Goal: Browse casually

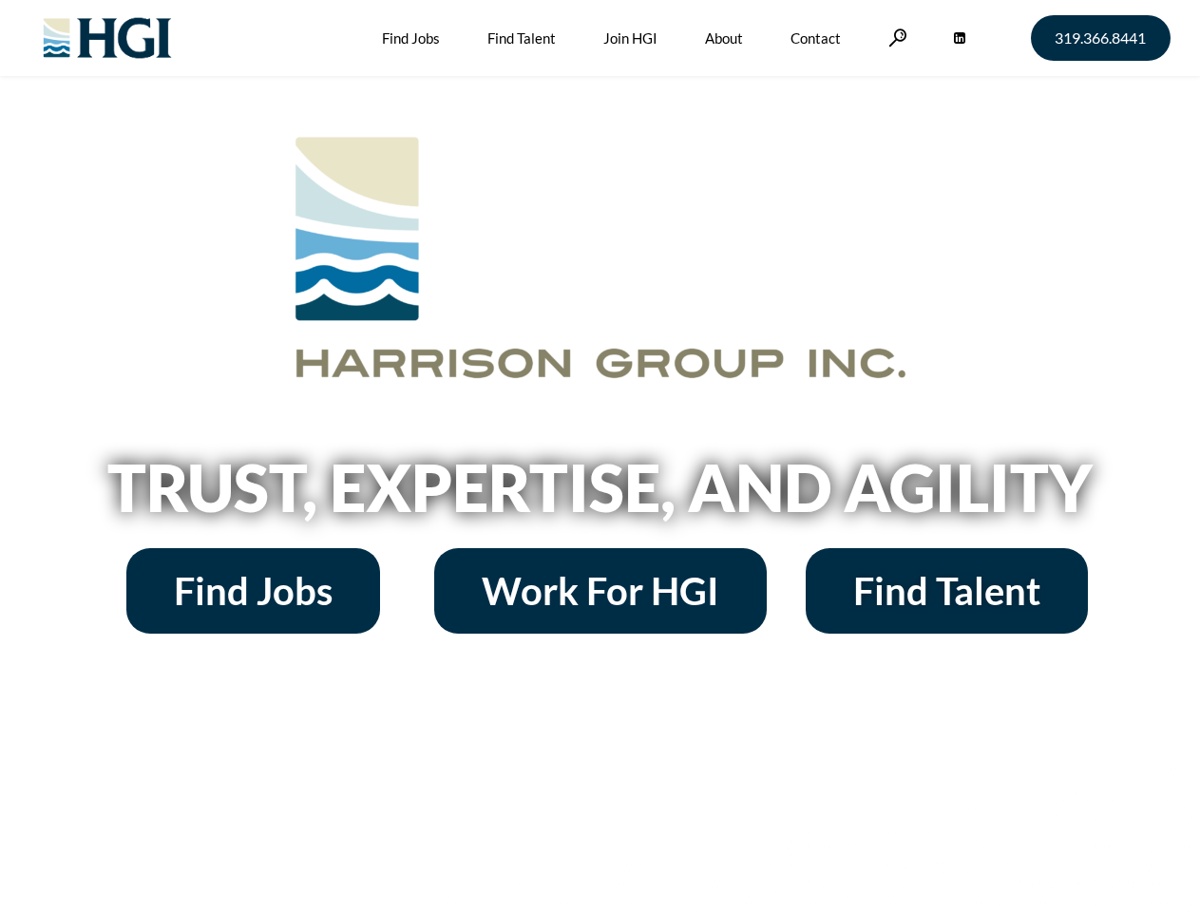
click at [599, 456] on h2 "Trust, Expertise, and Agility" at bounding box center [600, 487] width 1083 height 65
click at [895, 37] on link at bounding box center [897, 37] width 19 height 18
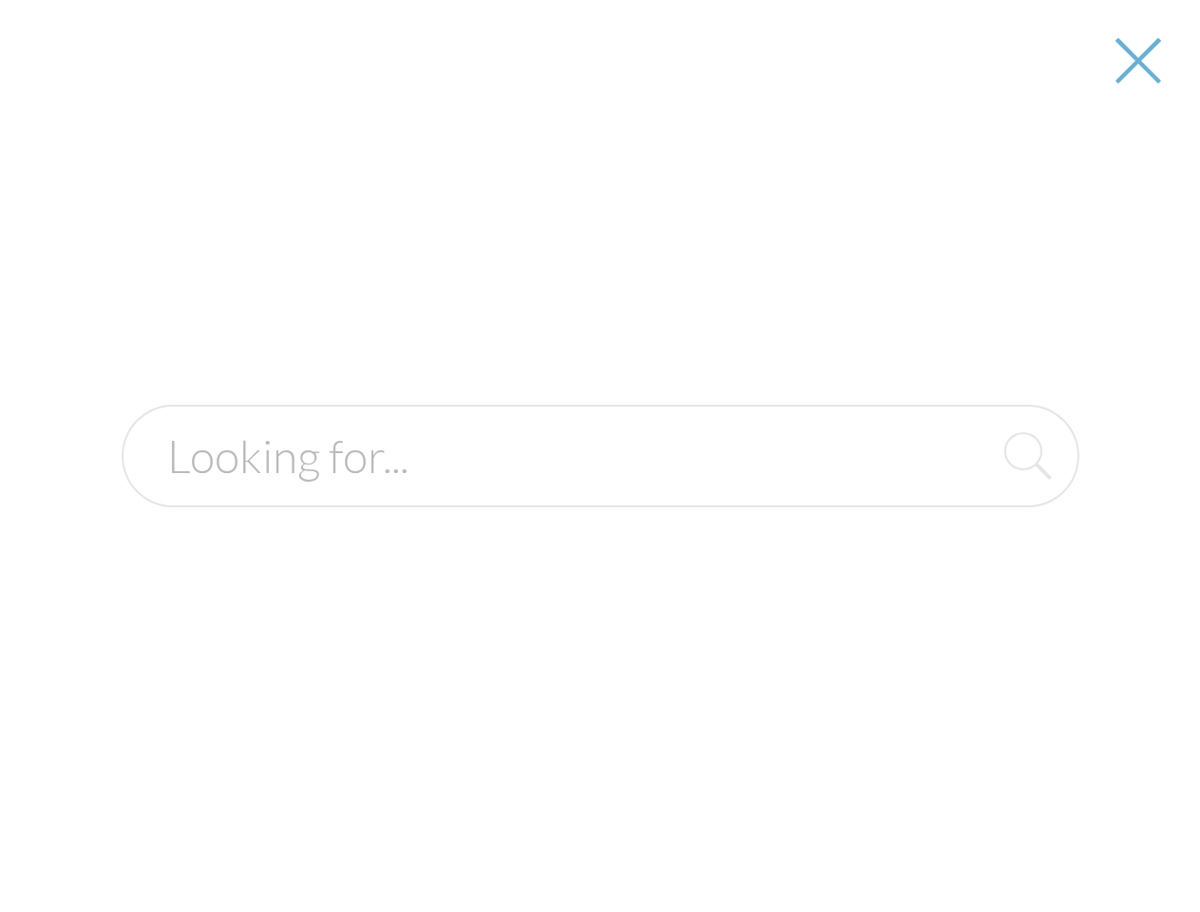
click at [599, 494] on h2 "Trust, Expertise, and Agility" at bounding box center [600, 487] width 1083 height 65
